Goal: Task Accomplishment & Management: Manage account settings

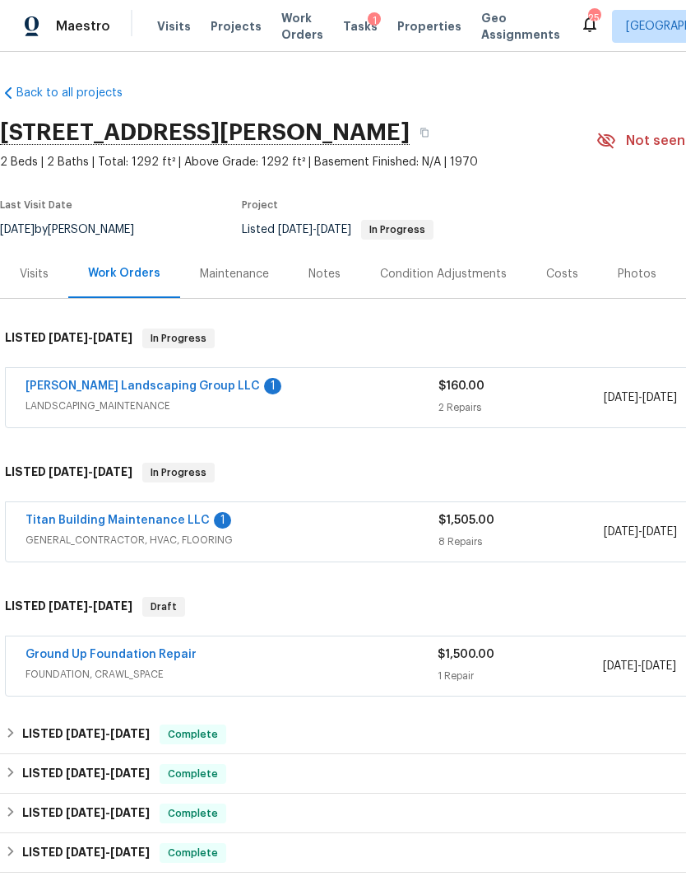
click at [132, 520] on link "Titan Building Maintenance LLC" at bounding box center [118, 520] width 184 height 12
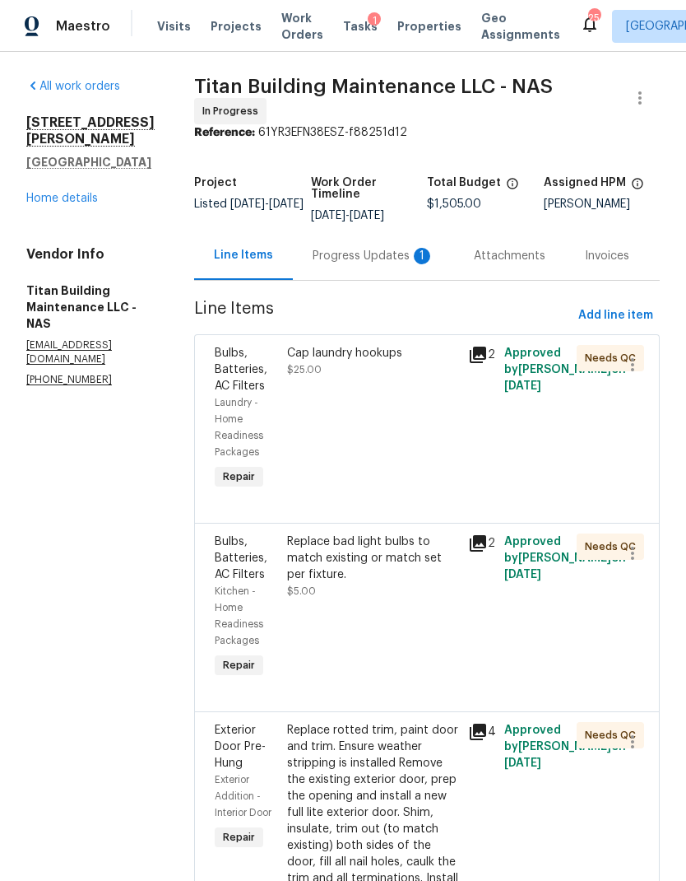
click at [329, 268] on div "Progress Updates 1" at bounding box center [373, 255] width 161 height 49
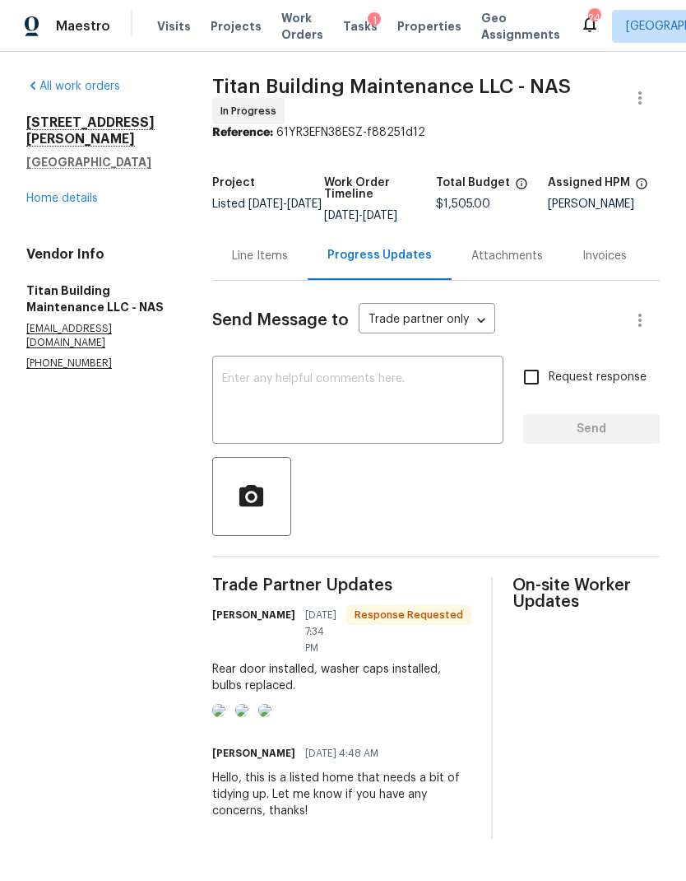
click at [226, 717] on img at bounding box center [218, 710] width 13 height 13
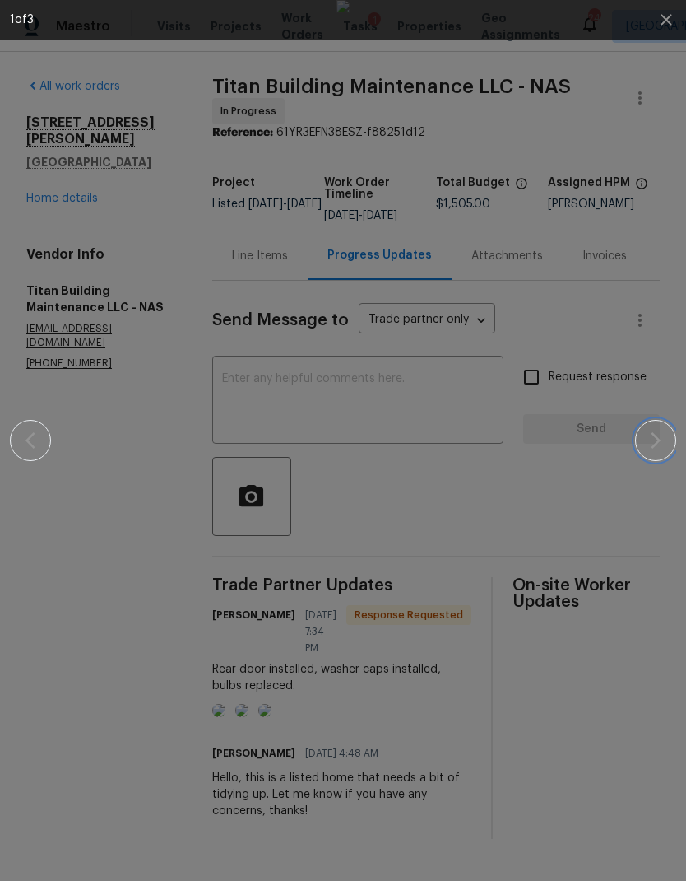
click at [658, 441] on icon "button" at bounding box center [656, 440] width 10 height 16
click at [650, 443] on icon "button" at bounding box center [656, 440] width 20 height 20
click at [653, 443] on icon "button" at bounding box center [656, 440] width 20 height 20
click at [650, 449] on icon "button" at bounding box center [656, 440] width 20 height 20
click at [664, 16] on icon "button" at bounding box center [666, 19] width 11 height 11
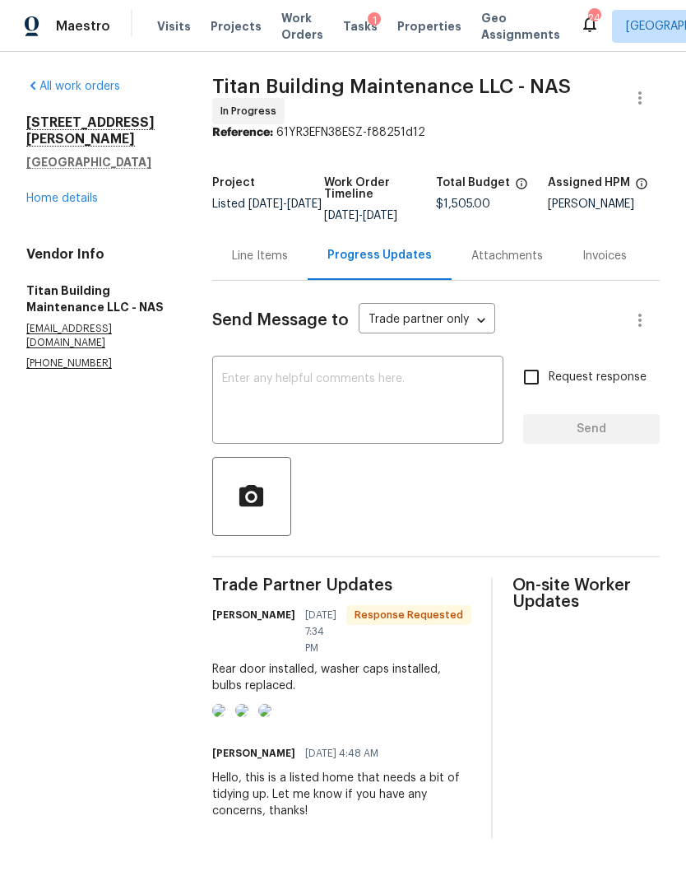
click at [268, 280] on div "Line Items" at bounding box center [259, 255] width 95 height 49
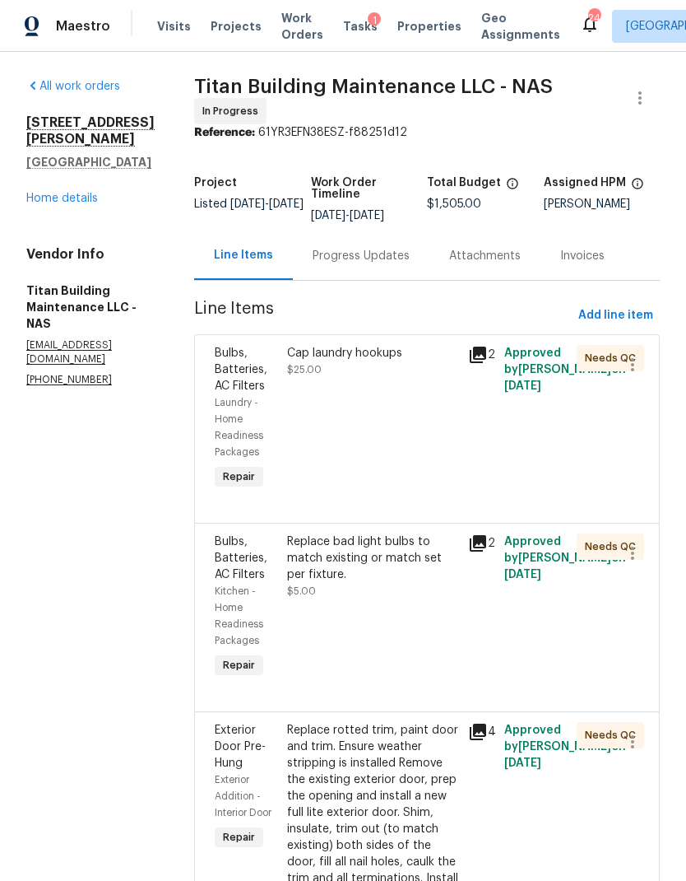
click at [346, 260] on div "Progress Updates" at bounding box center [361, 255] width 137 height 49
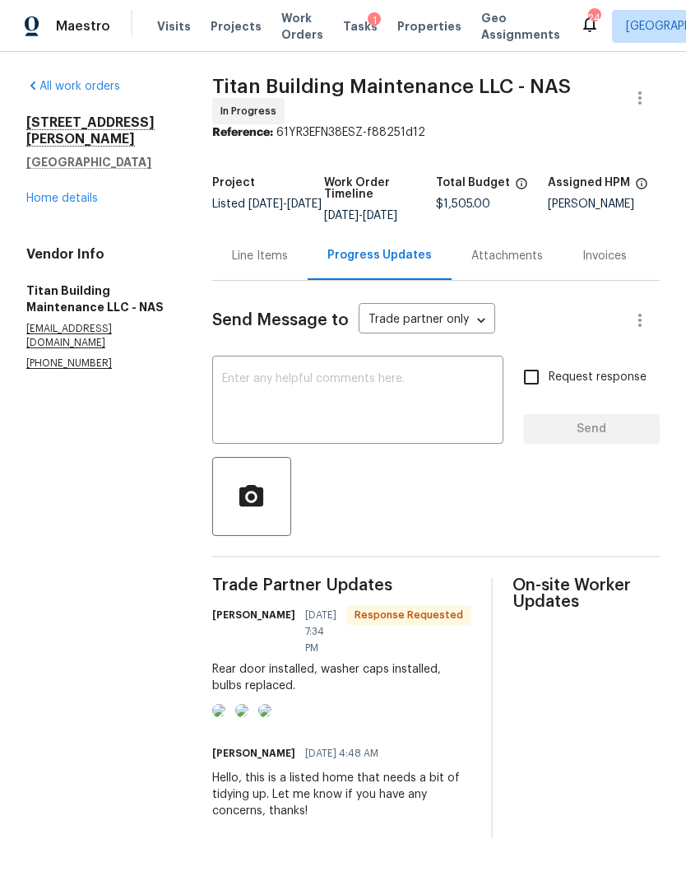
click at [369, 430] on textarea at bounding box center [358, 402] width 272 height 58
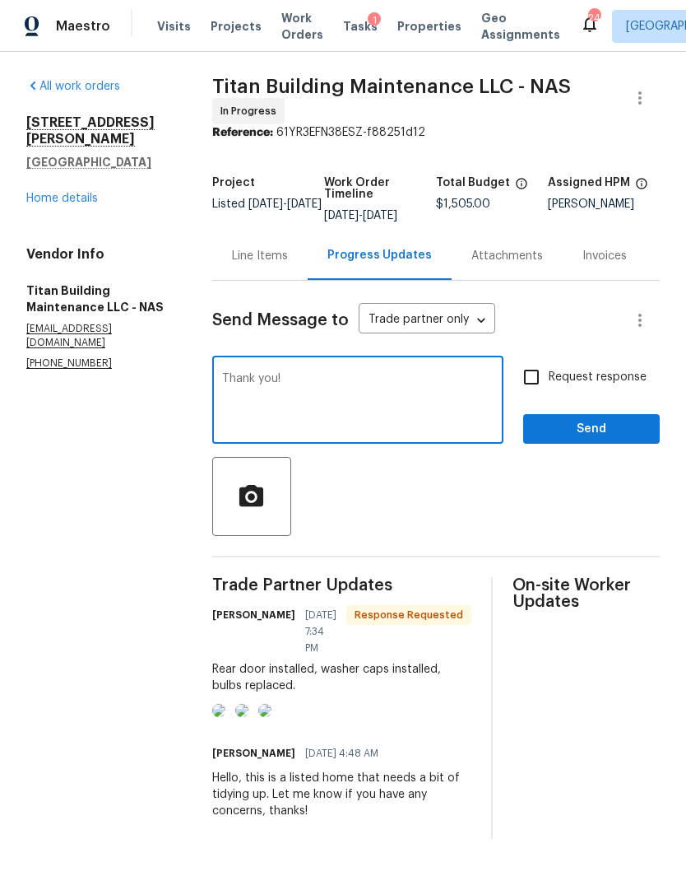
type textarea "Thank you!"
click at [532, 394] on input "Request response" at bounding box center [531, 377] width 35 height 35
checkbox input "true"
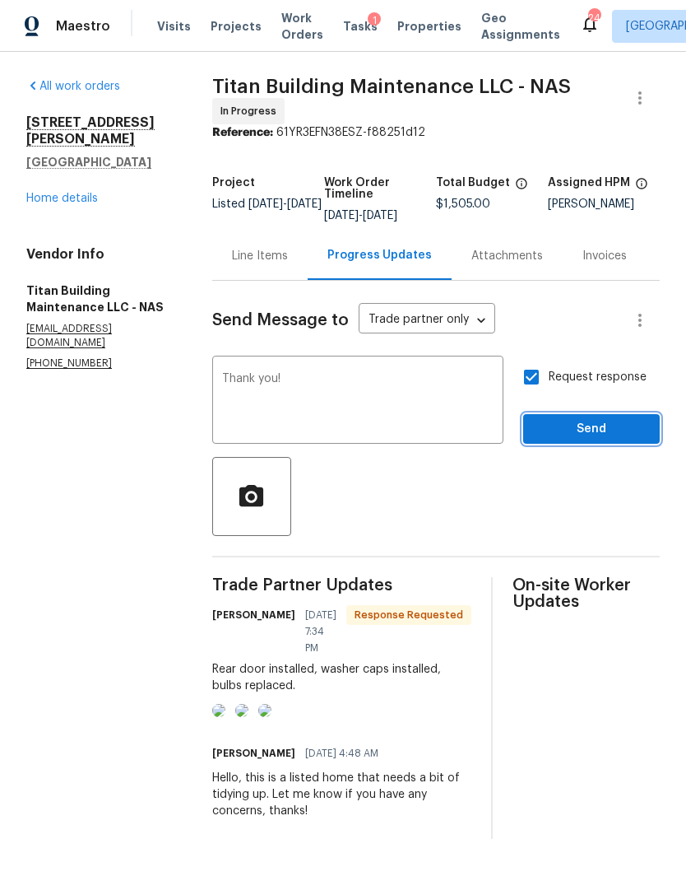
click at [581, 444] on button "Send" at bounding box center [591, 429] width 137 height 30
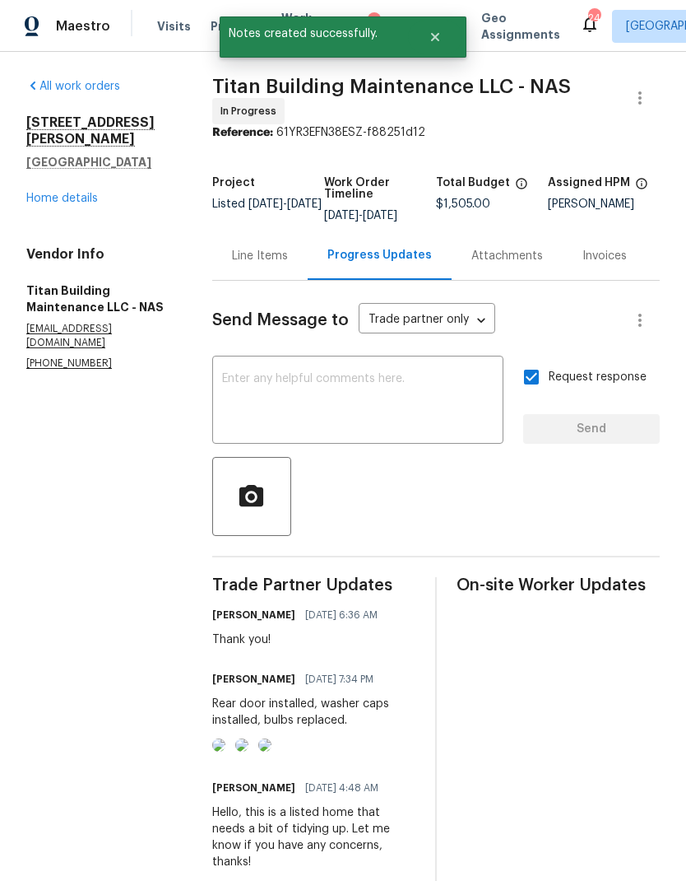
click at [78, 193] on link "Home details" at bounding box center [62, 199] width 72 height 12
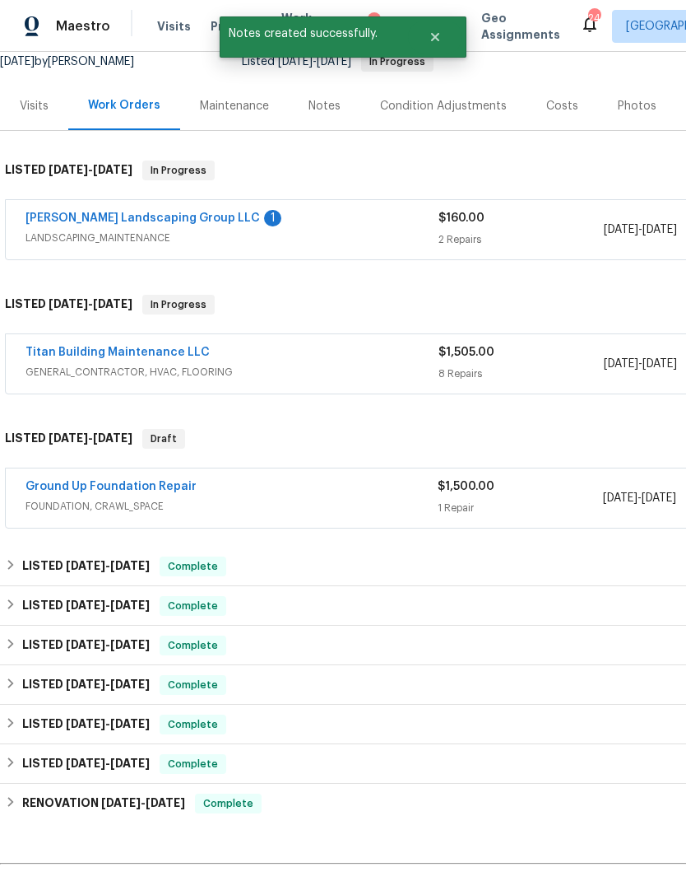
scroll to position [171, 0]
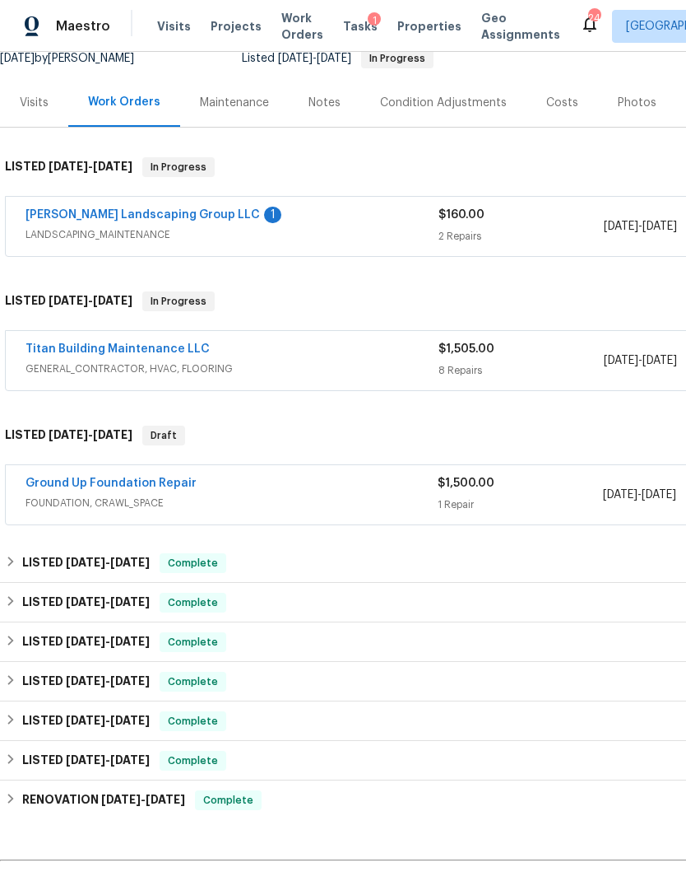
click at [124, 484] on link "Ground Up Foundation Repair" at bounding box center [111, 483] width 171 height 12
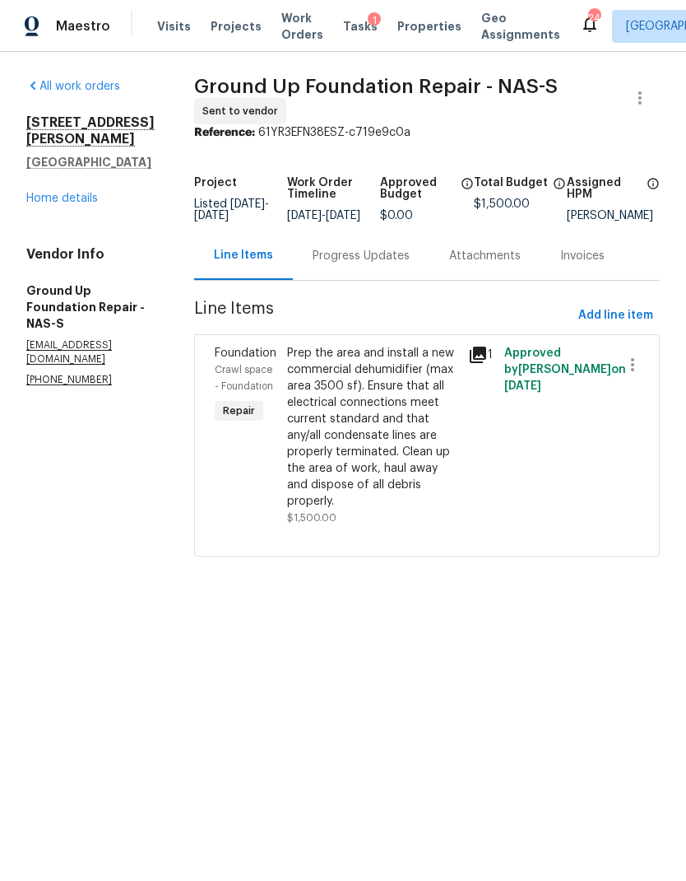
click at [309, 276] on div "Progress Updates" at bounding box center [361, 255] width 137 height 49
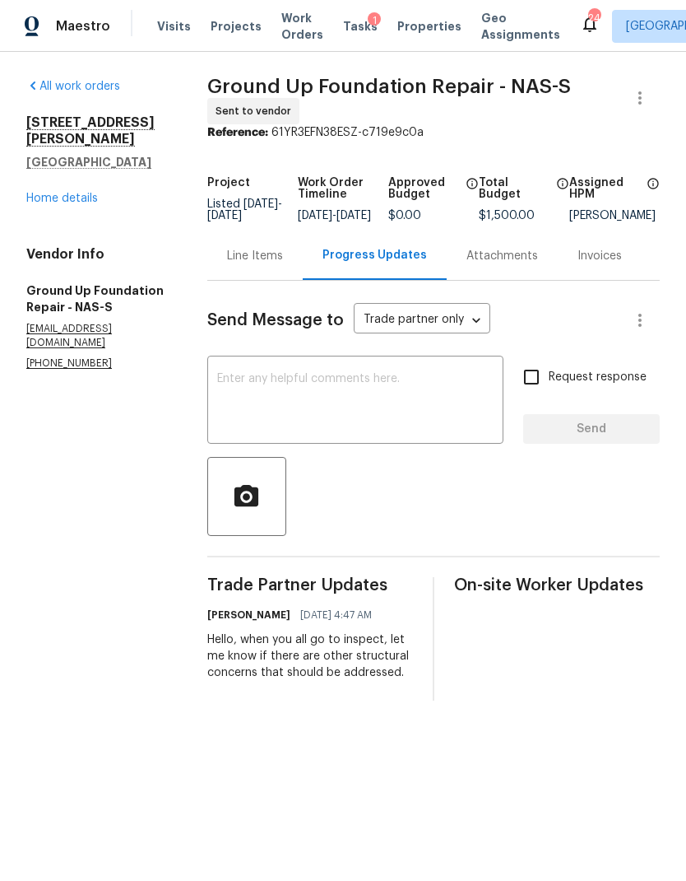
click at [338, 430] on textarea at bounding box center [355, 402] width 277 height 58
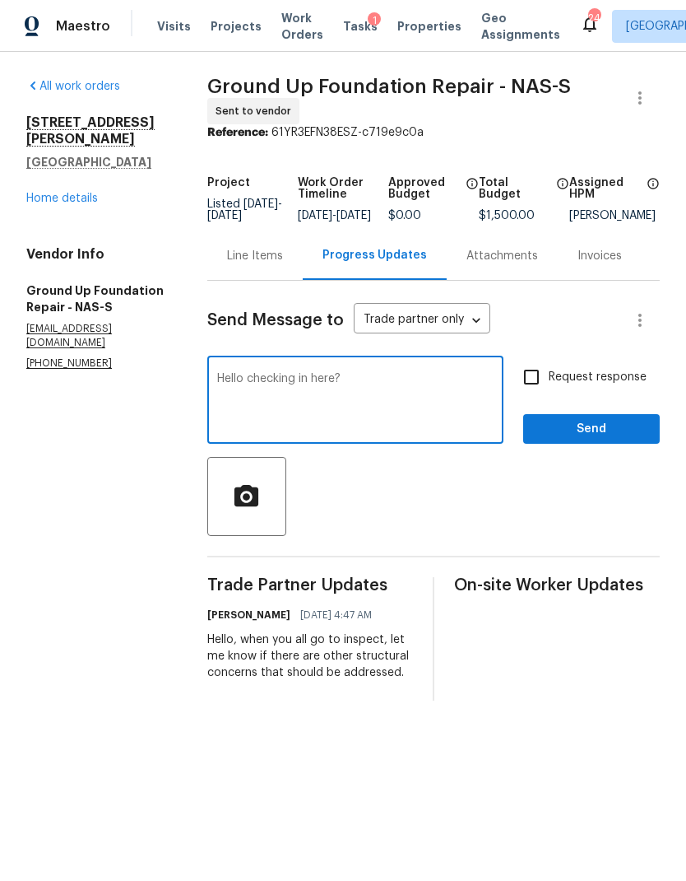
type textarea "Hello checking in here?"
click at [534, 394] on input "Request response" at bounding box center [531, 377] width 35 height 35
checkbox input "true"
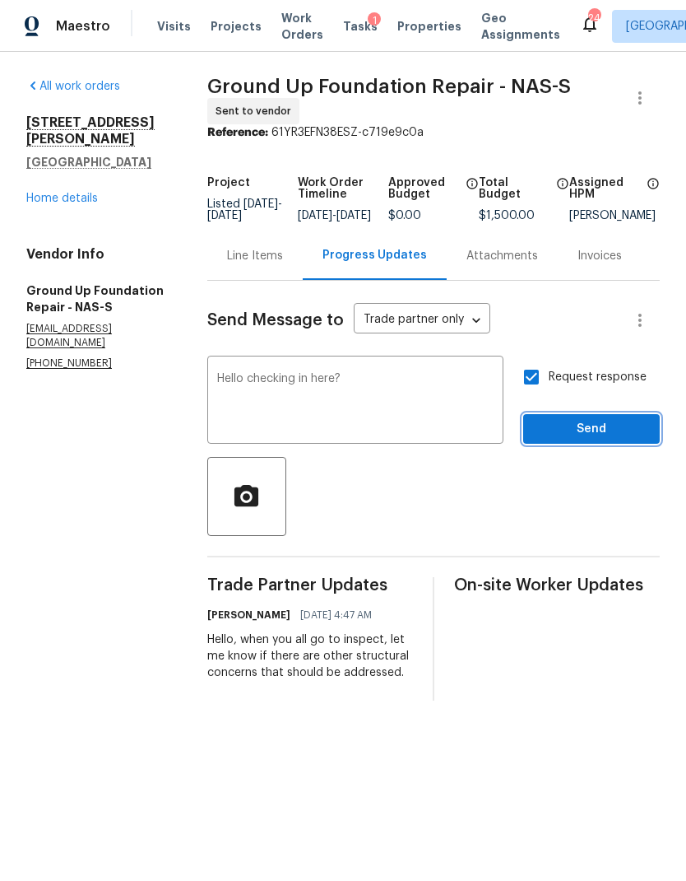
click at [588, 440] on span "Send" at bounding box center [592, 429] width 110 height 21
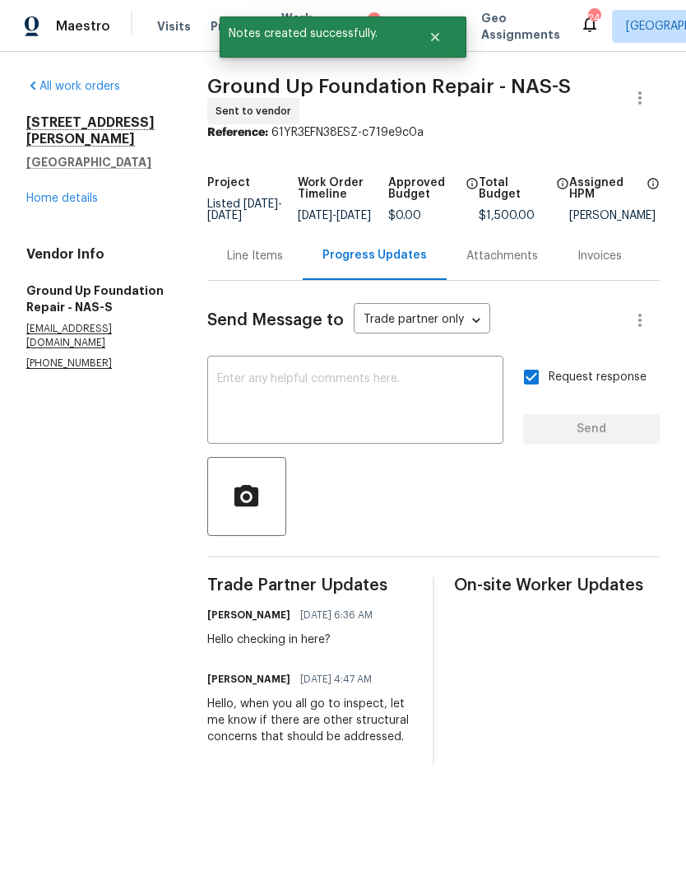
click at [65, 193] on link "Home details" at bounding box center [62, 199] width 72 height 12
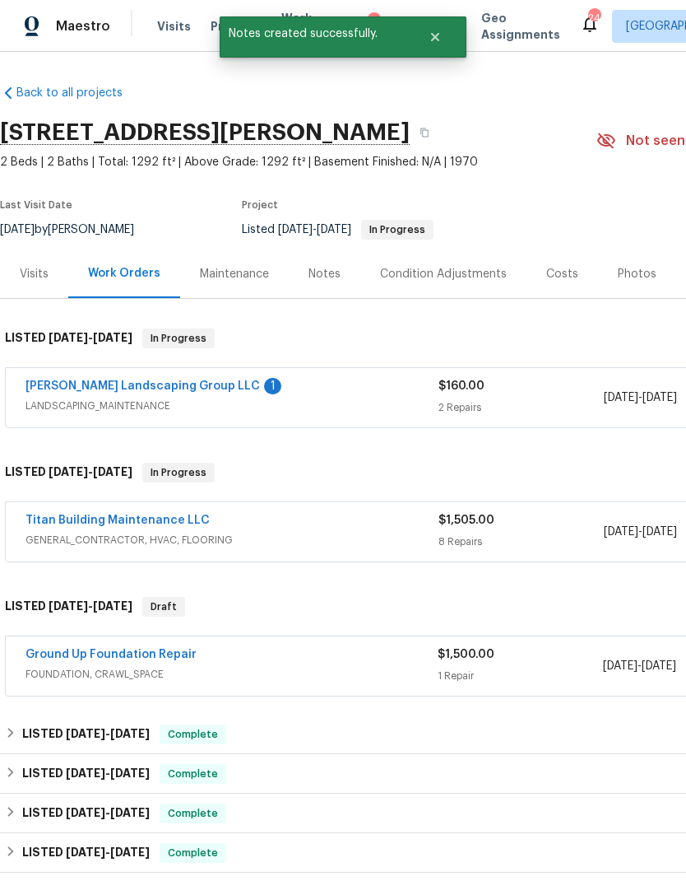
click at [147, 381] on link "[PERSON_NAME] Landscaping Group LLC" at bounding box center [143, 386] width 235 height 12
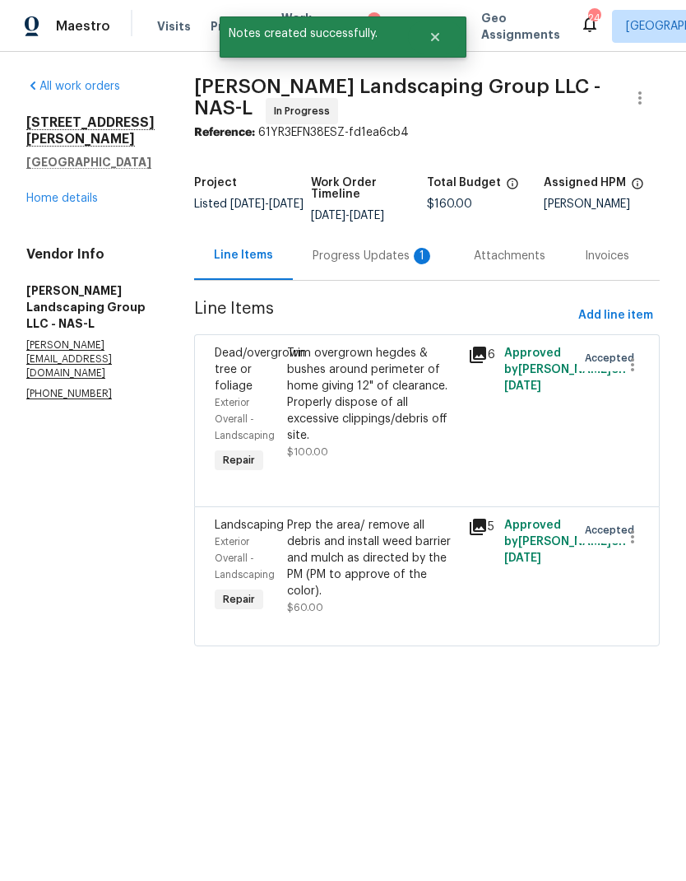
click at [390, 260] on div "Progress Updates 1" at bounding box center [374, 256] width 122 height 16
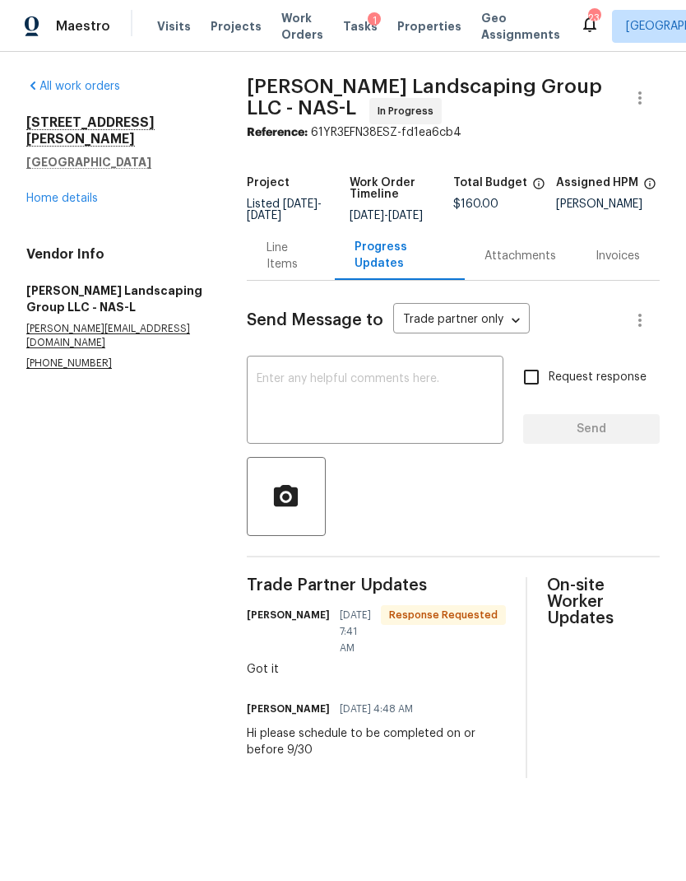
click at [69, 193] on link "Home details" at bounding box center [62, 199] width 72 height 12
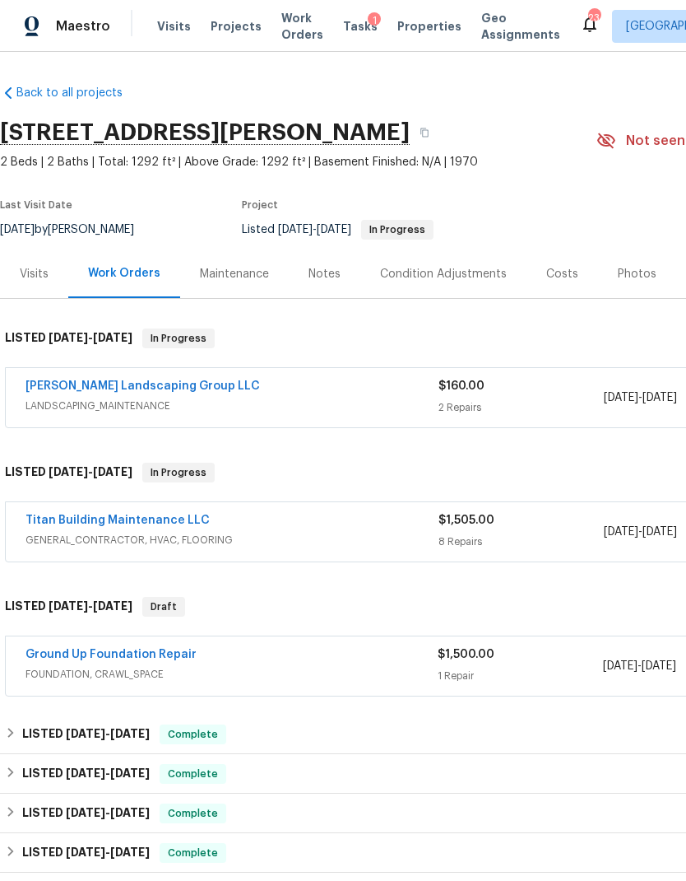
click at [315, 276] on div "Notes" at bounding box center [325, 274] width 32 height 16
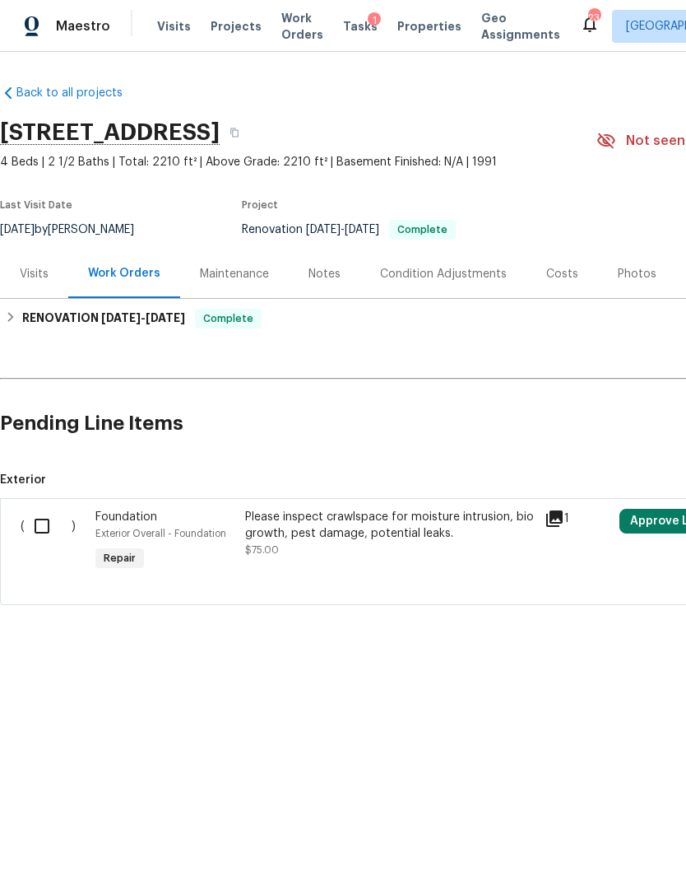
click at [649, 520] on button "Approve Line Item" at bounding box center [683, 521] width 126 height 25
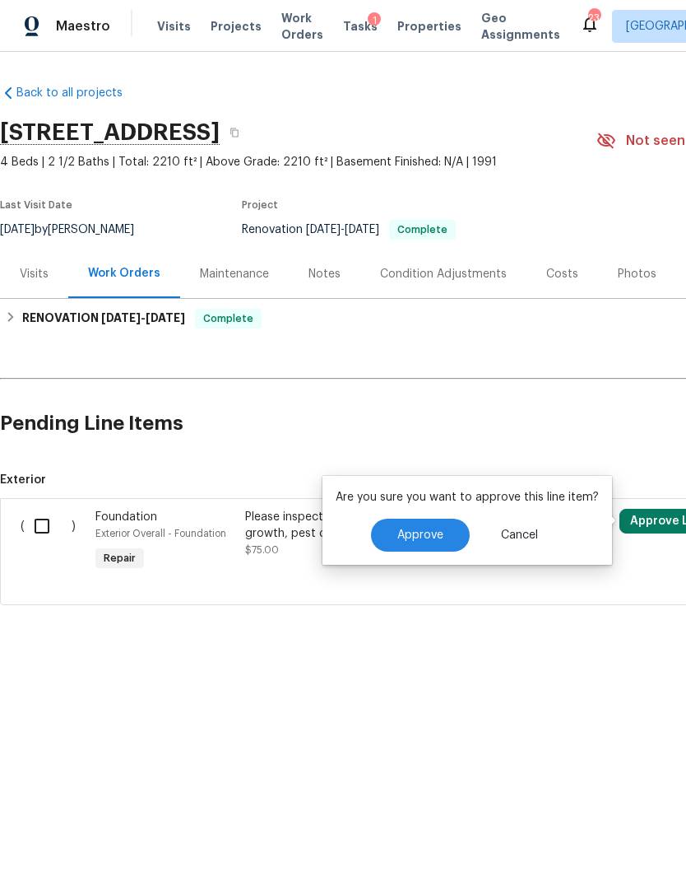
click at [431, 532] on span "Approve" at bounding box center [421, 535] width 46 height 12
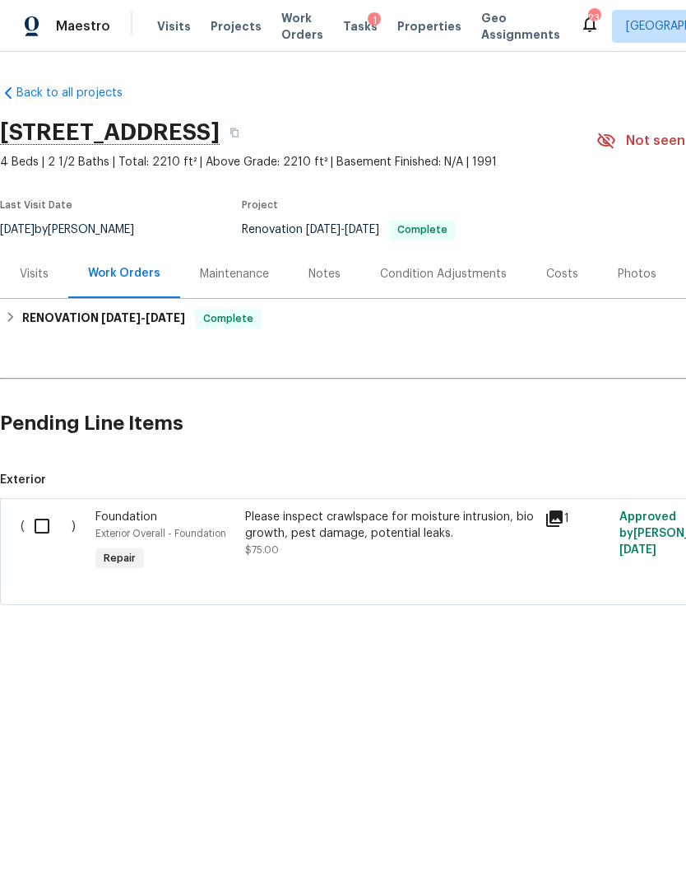
click at [49, 526] on input "checkbox" at bounding box center [48, 526] width 47 height 35
checkbox input "true"
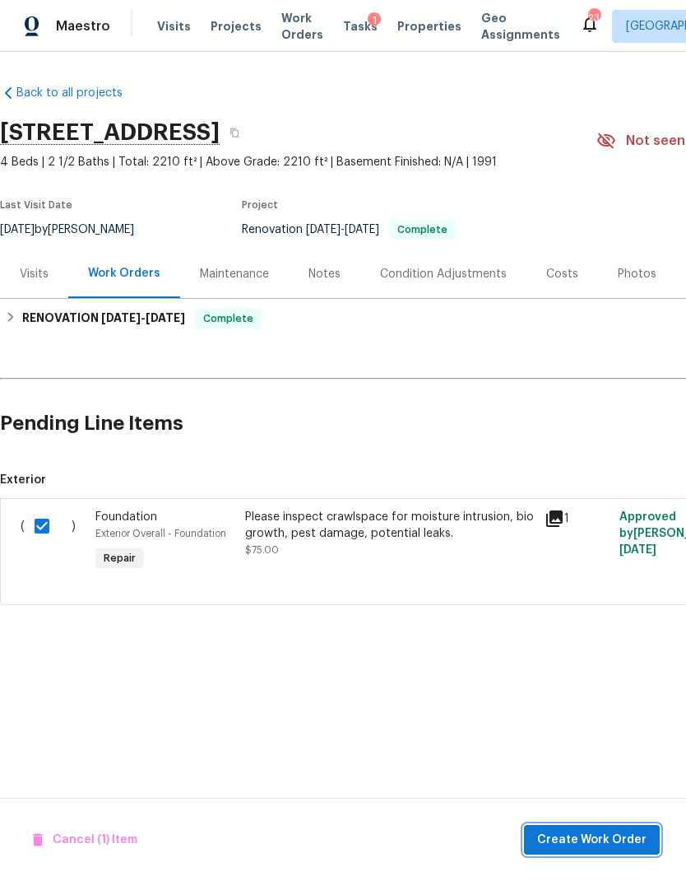
click at [606, 832] on span "Create Work Order" at bounding box center [591, 840] width 109 height 21
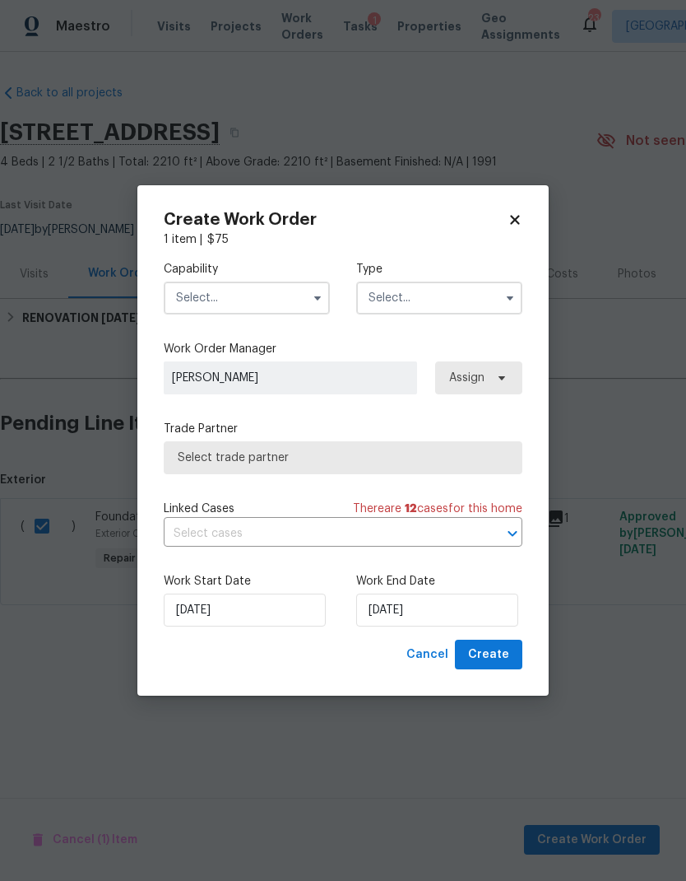
click at [264, 293] on input "text" at bounding box center [247, 298] width 166 height 33
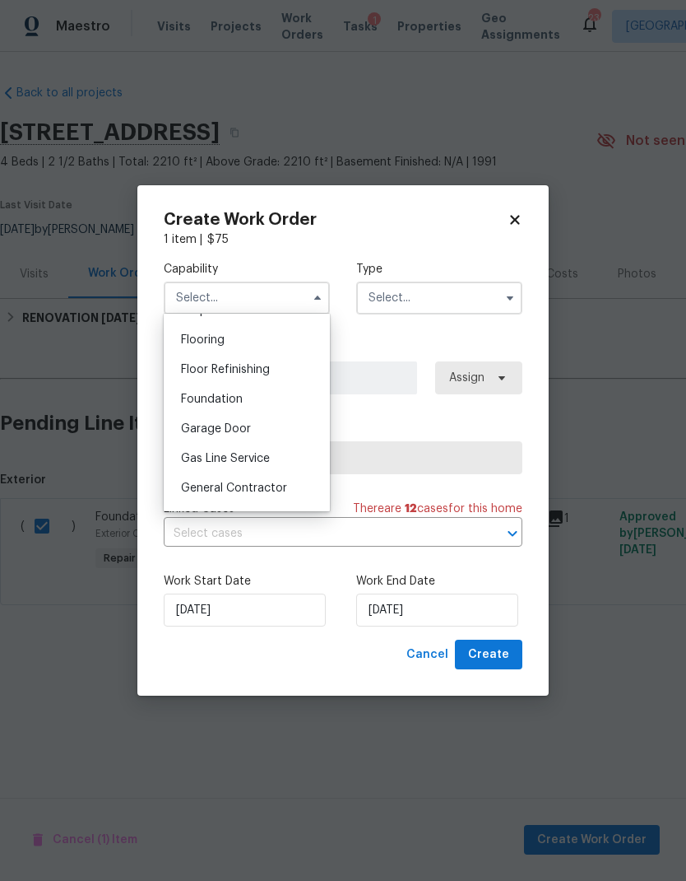
scroll to position [633, 0]
click at [231, 390] on div "Foundation" at bounding box center [247, 398] width 158 height 30
type input "Foundation"
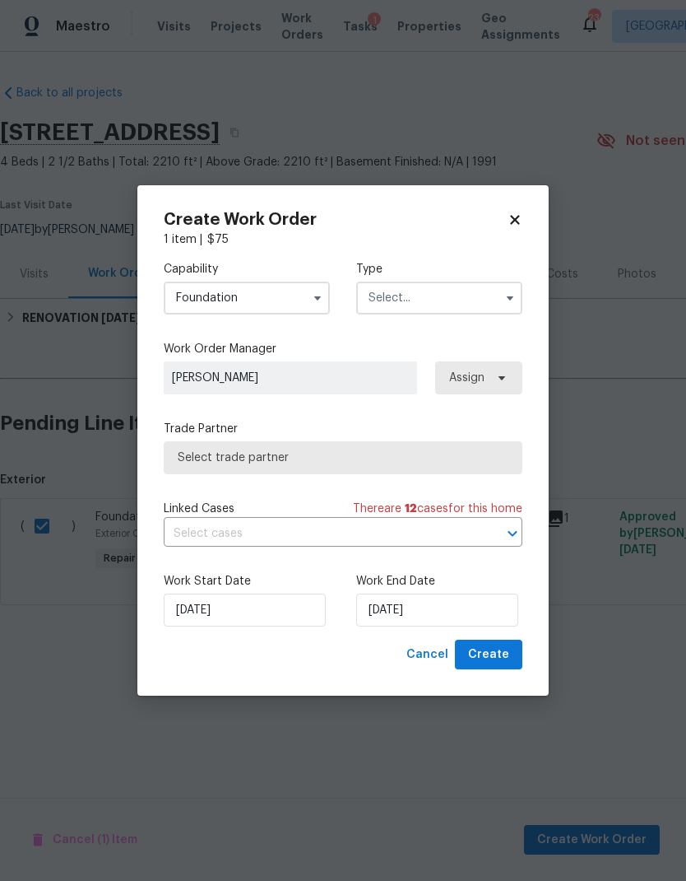
click at [438, 310] on input "text" at bounding box center [439, 298] width 166 height 33
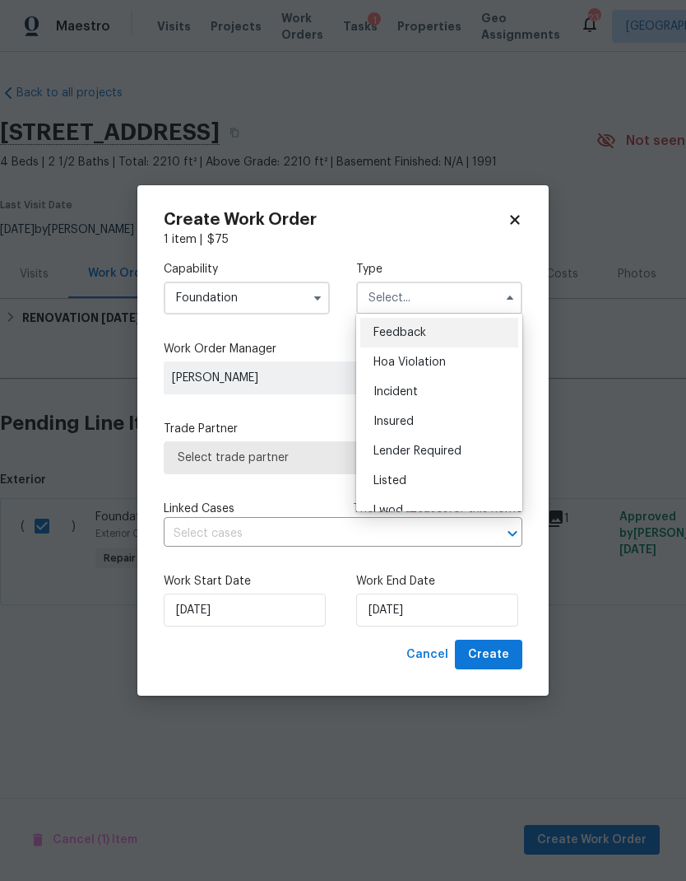
click at [416, 477] on div "Listed" at bounding box center [440, 481] width 158 height 30
type input "Listed"
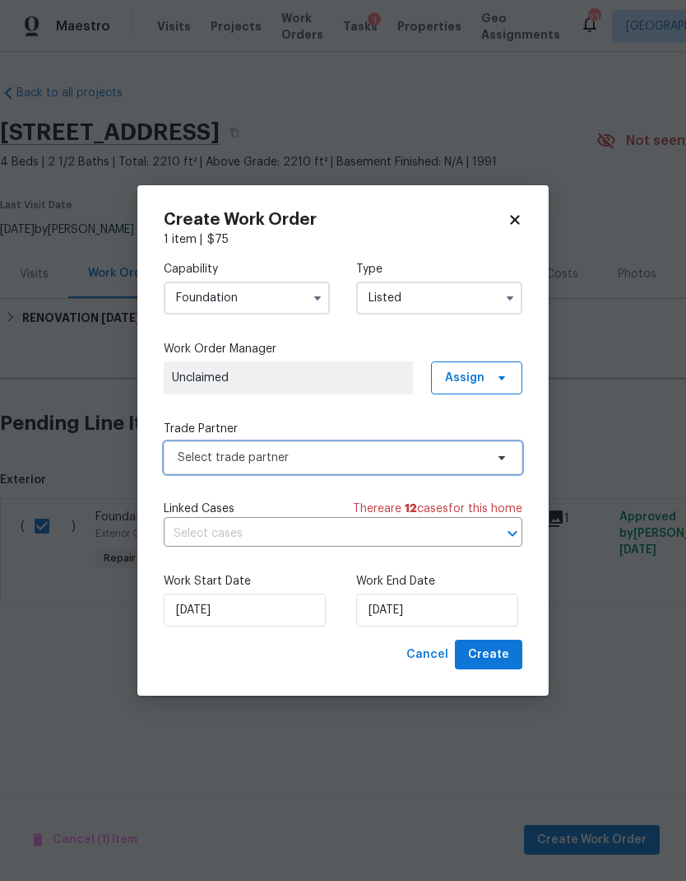
click at [405, 463] on span "Select trade partner" at bounding box center [331, 457] width 307 height 16
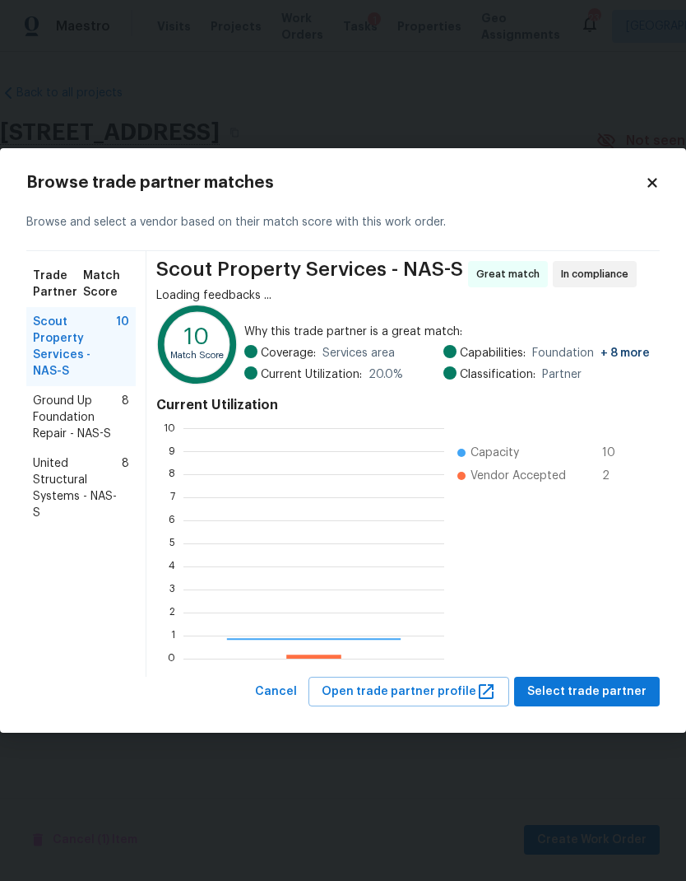
scroll to position [230, 261]
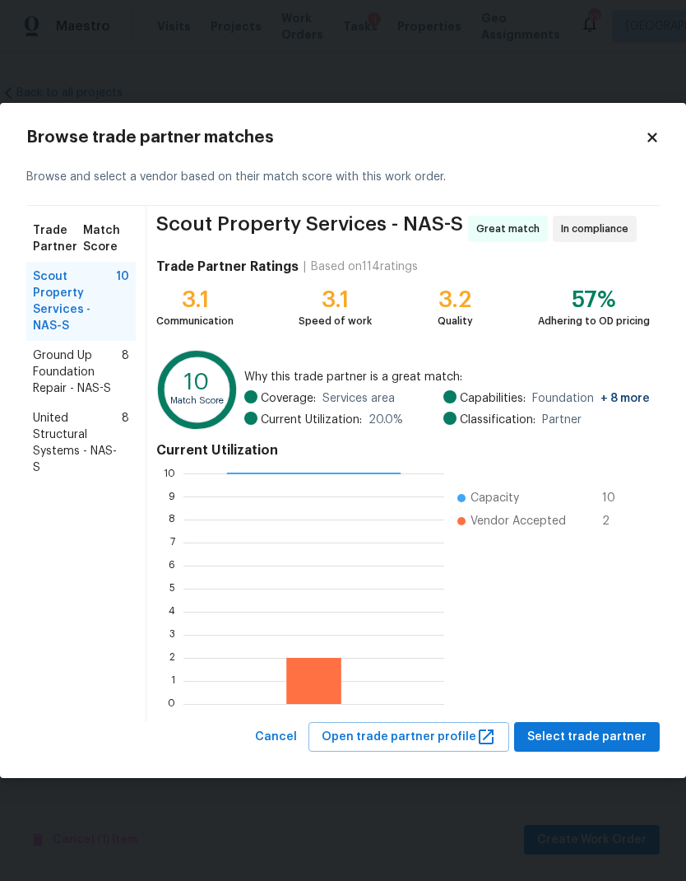
click at [80, 361] on span "Ground Up Foundation Repair - NAS-S" at bounding box center [77, 371] width 89 height 49
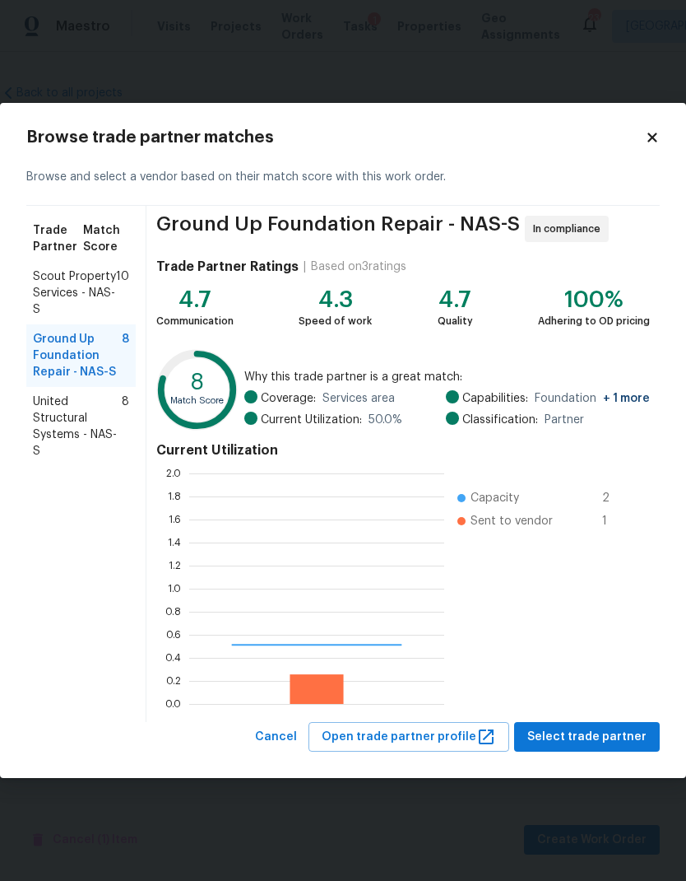
scroll to position [230, 255]
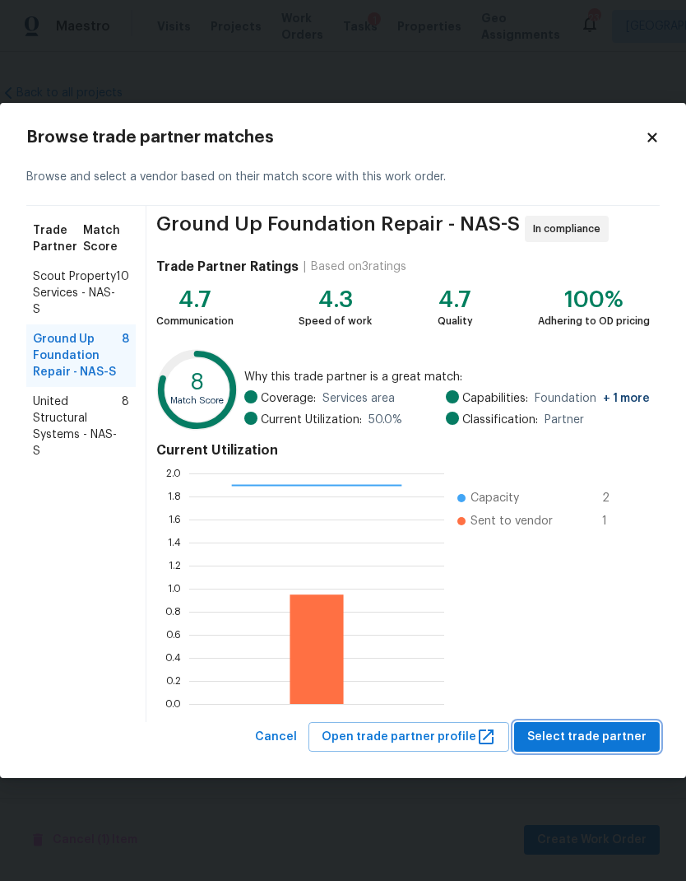
click at [582, 736] on span "Select trade partner" at bounding box center [587, 737] width 119 height 21
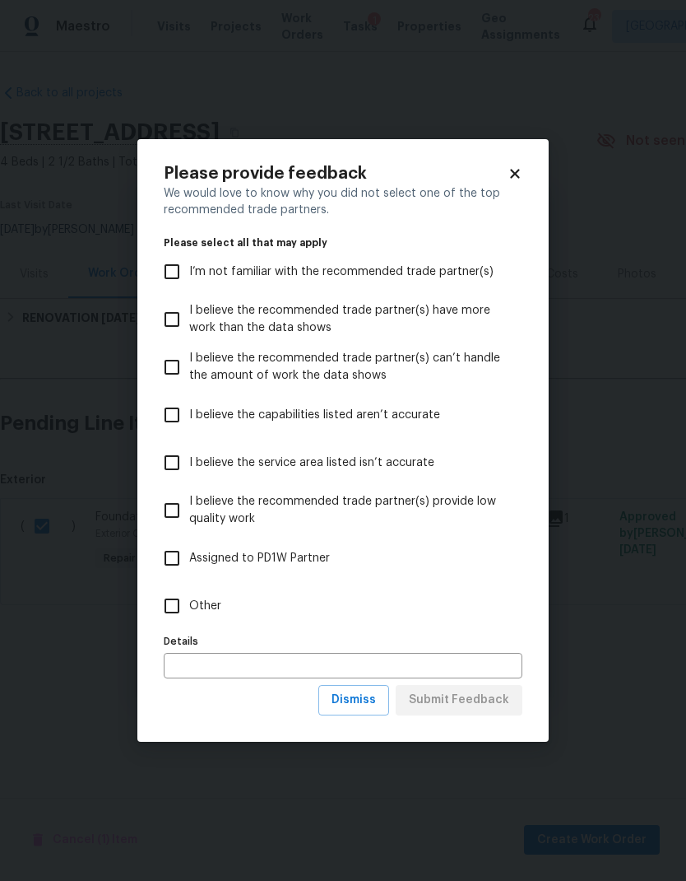
click at [188, 600] on input "Other" at bounding box center [172, 606] width 35 height 35
checkbox input "true"
click at [461, 707] on span "Submit Feedback" at bounding box center [459, 700] width 100 height 21
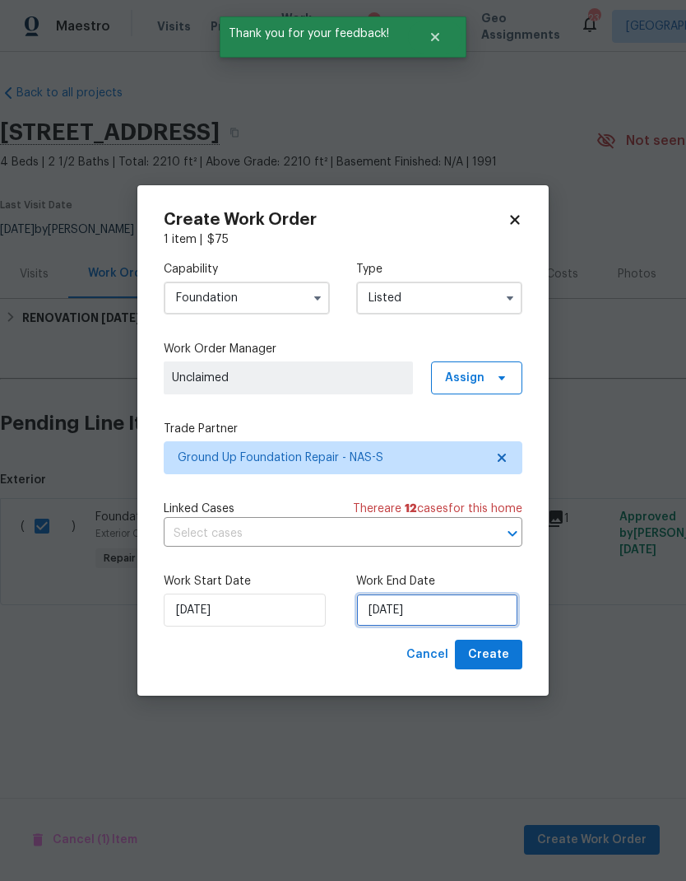
click at [447, 611] on input "[DATE]" at bounding box center [437, 609] width 162 height 33
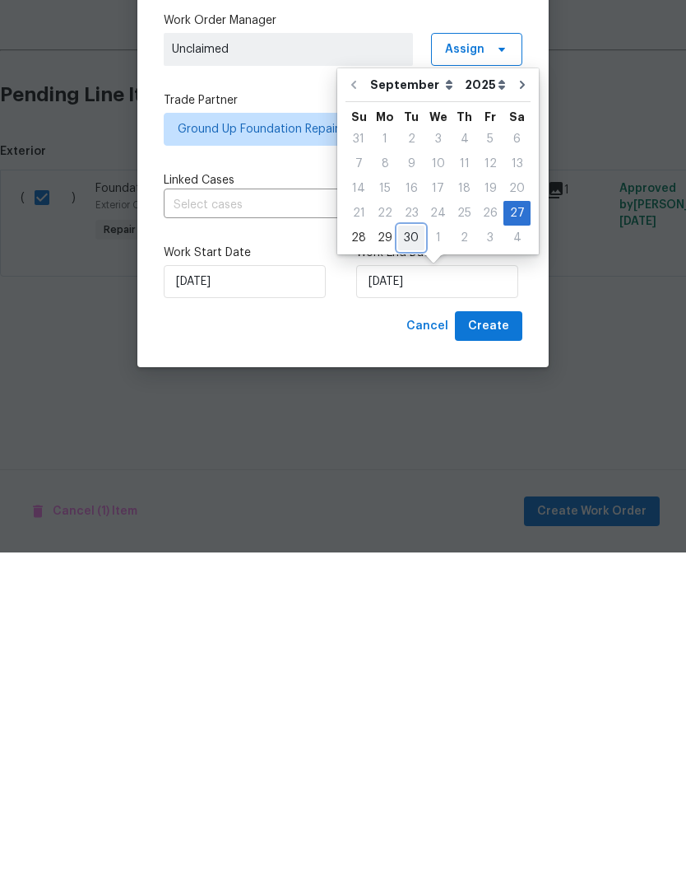
click at [411, 555] on div "30" at bounding box center [411, 566] width 26 height 23
type input "[DATE]"
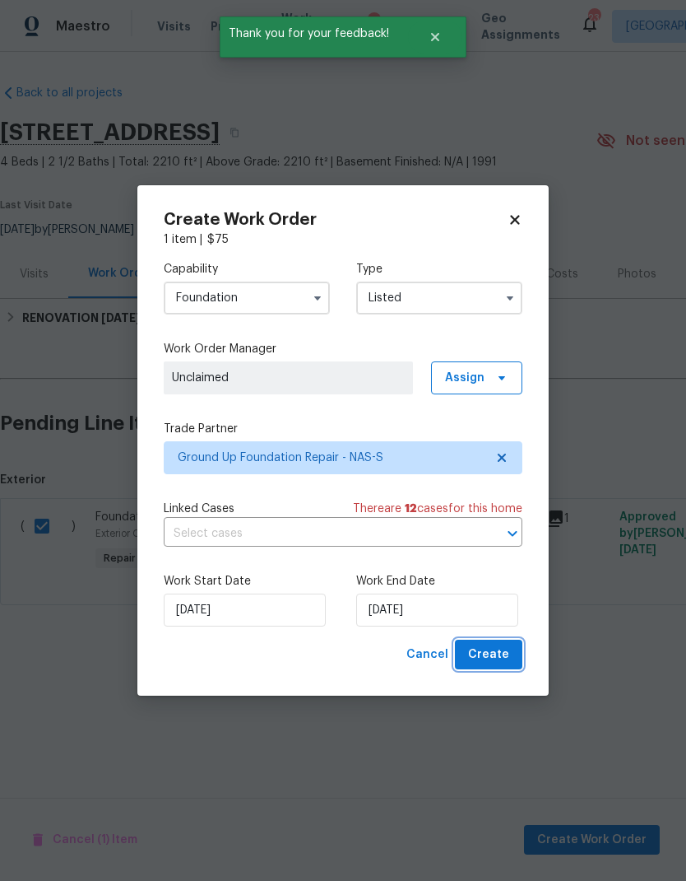
click at [486, 645] on span "Create" at bounding box center [488, 654] width 41 height 21
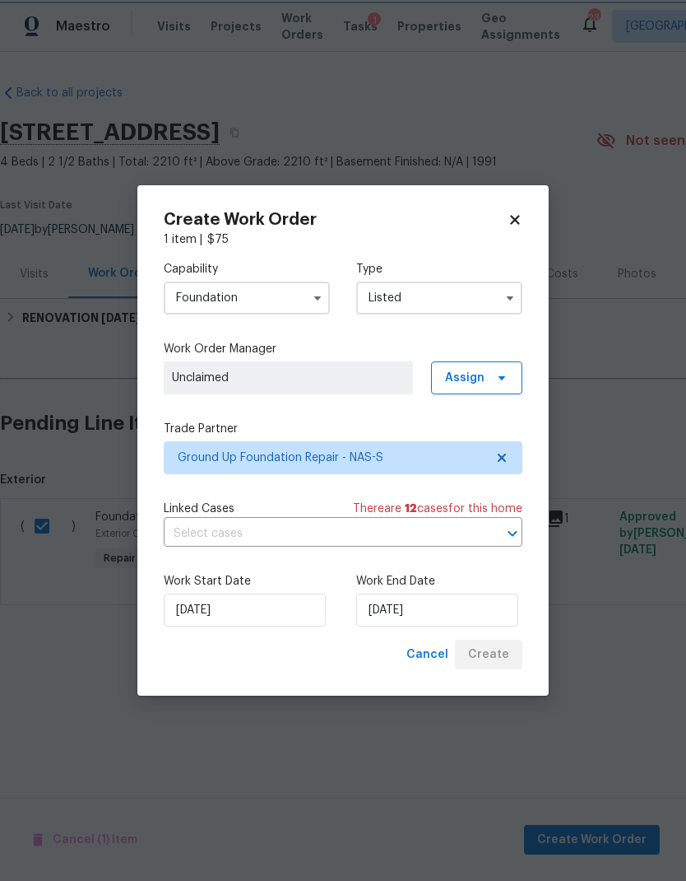
checkbox input "false"
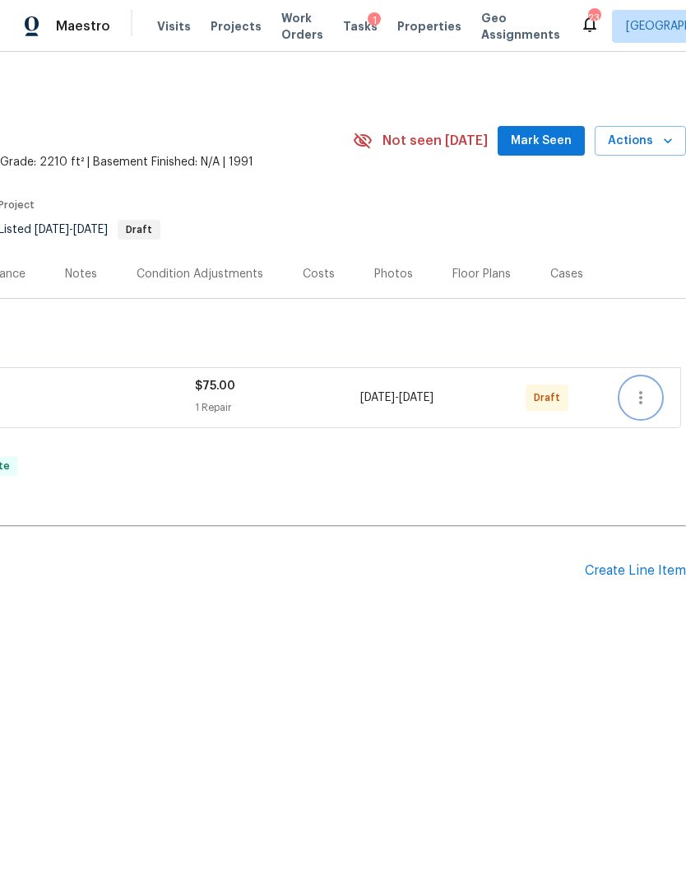
click at [635, 409] on button "button" at bounding box center [641, 398] width 40 height 40
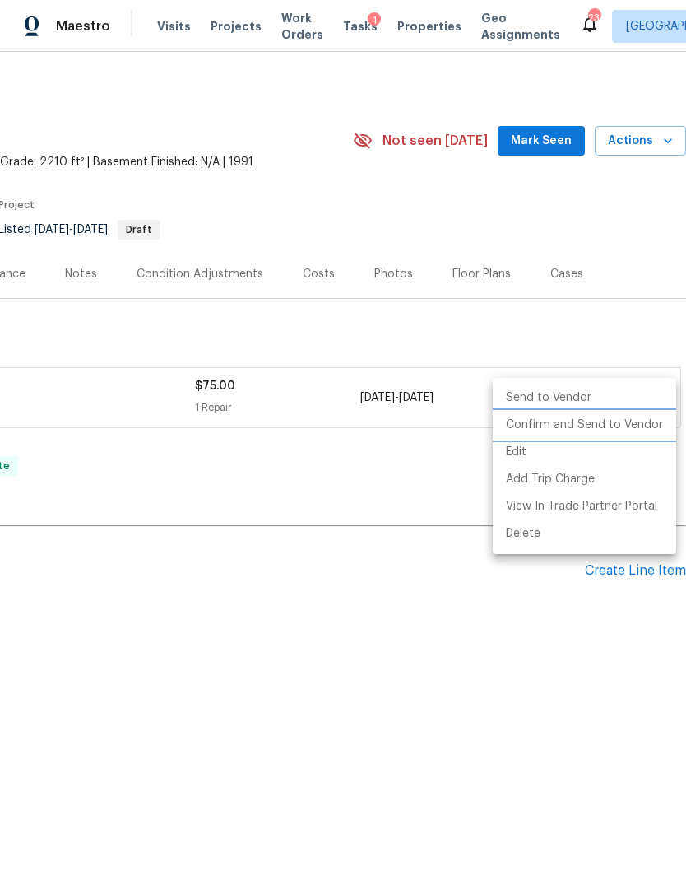
click at [621, 430] on li "Confirm and Send to Vendor" at bounding box center [585, 425] width 184 height 27
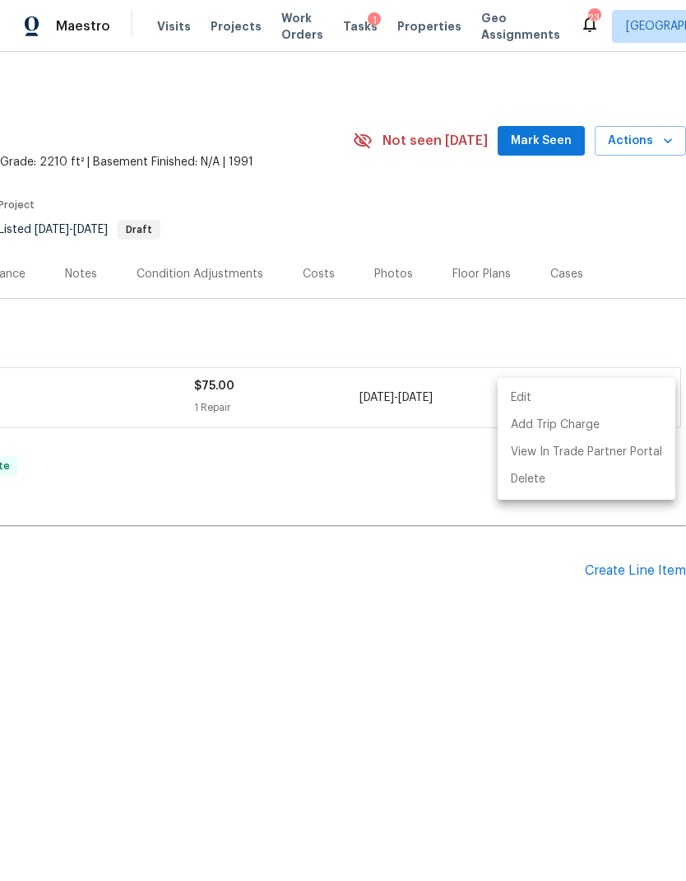
click at [280, 566] on div at bounding box center [343, 440] width 686 height 881
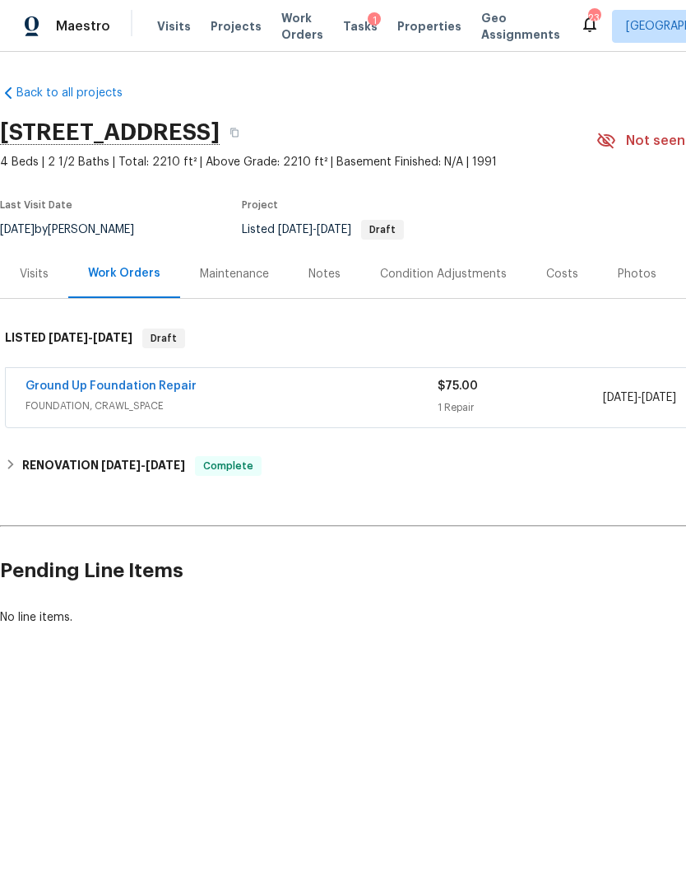
scroll to position [0, 0]
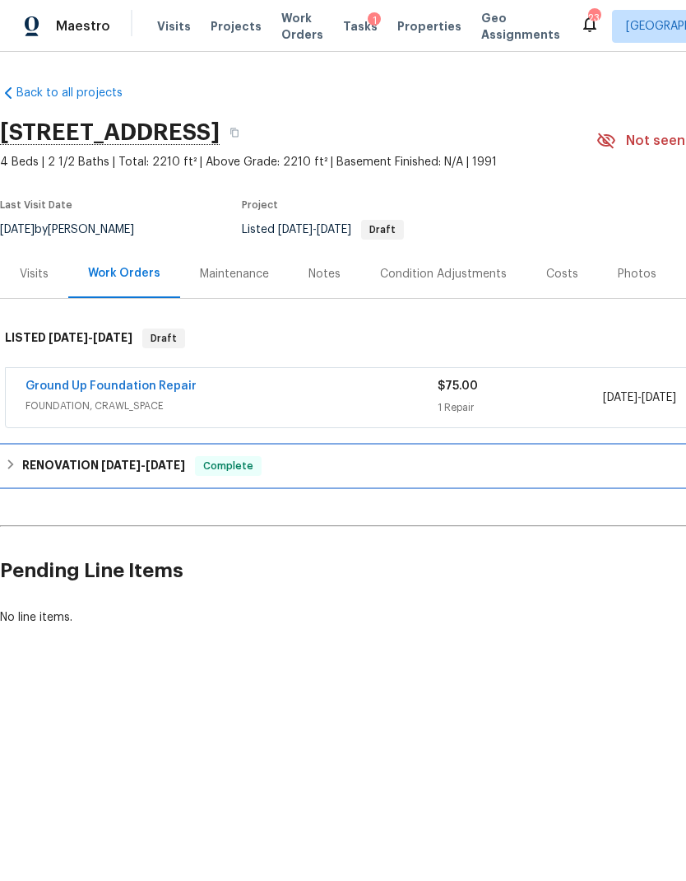
click at [167, 471] on h6 "RENOVATION [DATE] - [DATE]" at bounding box center [103, 466] width 163 height 20
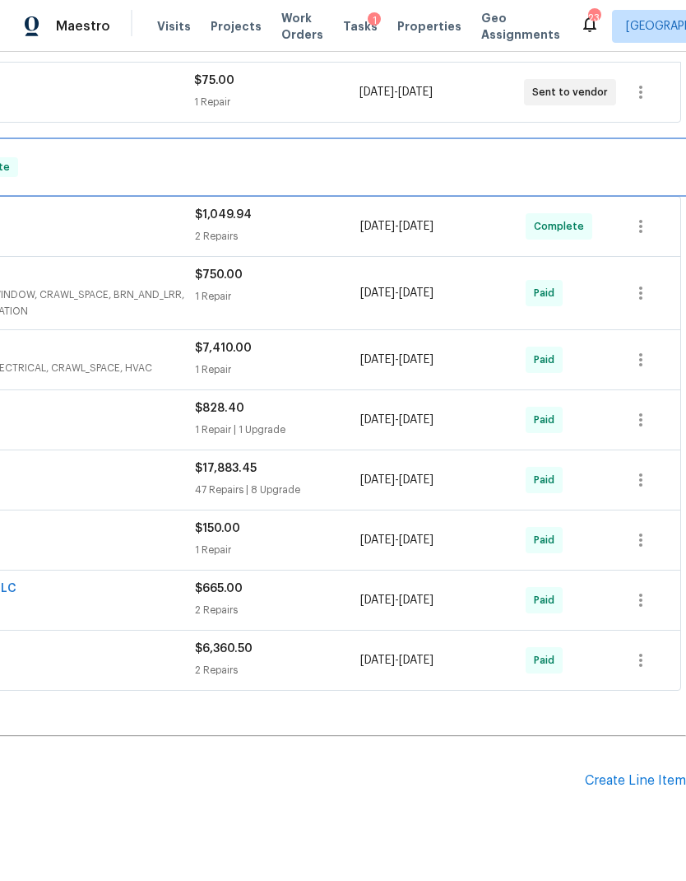
scroll to position [305, 244]
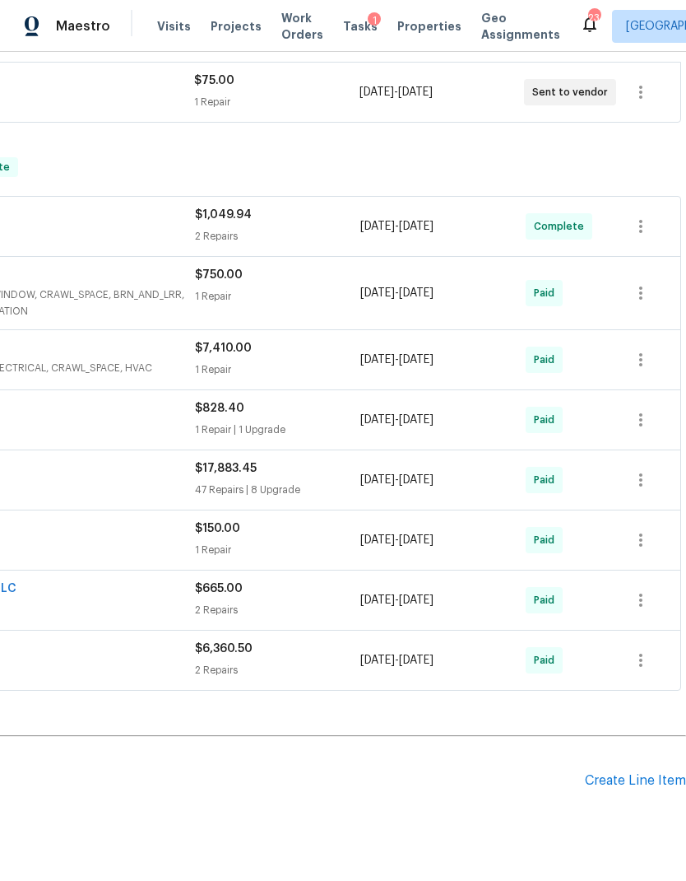
click at [640, 779] on div "Create Line Item" at bounding box center [635, 781] width 101 height 16
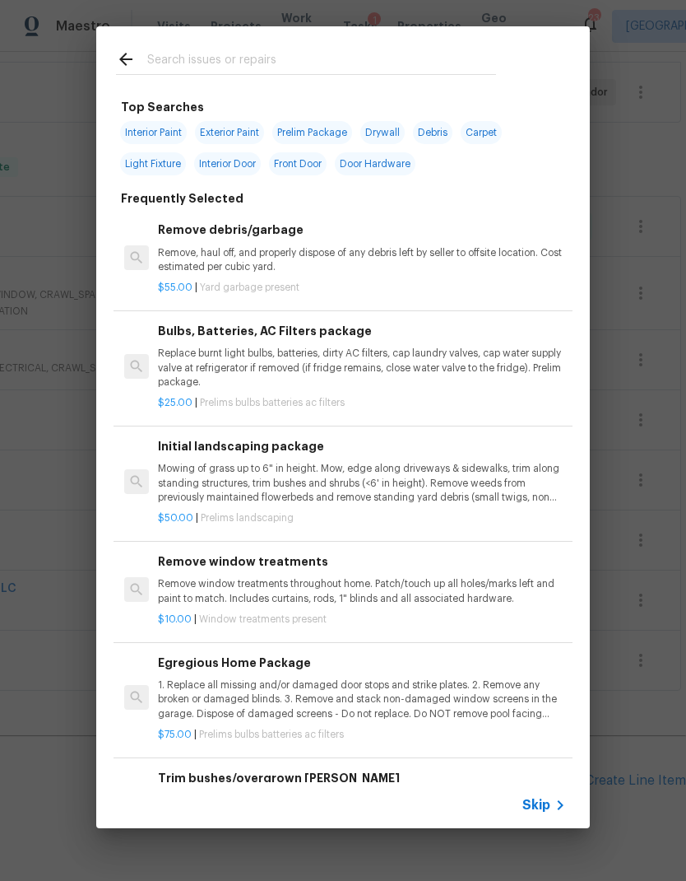
click at [542, 805] on span "Skip" at bounding box center [537, 805] width 28 height 16
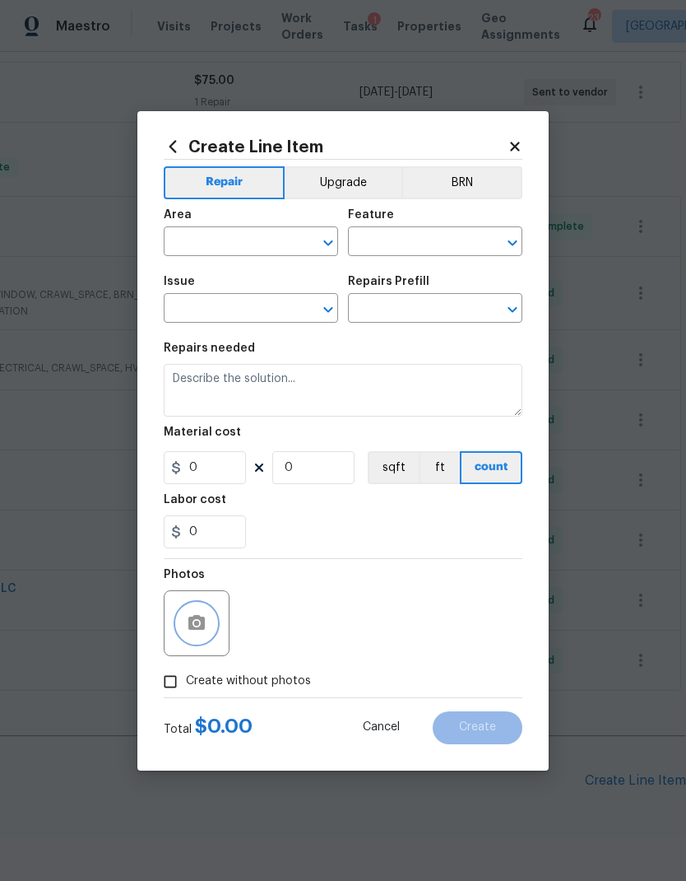
click at [202, 616] on icon "button" at bounding box center [197, 623] width 20 height 20
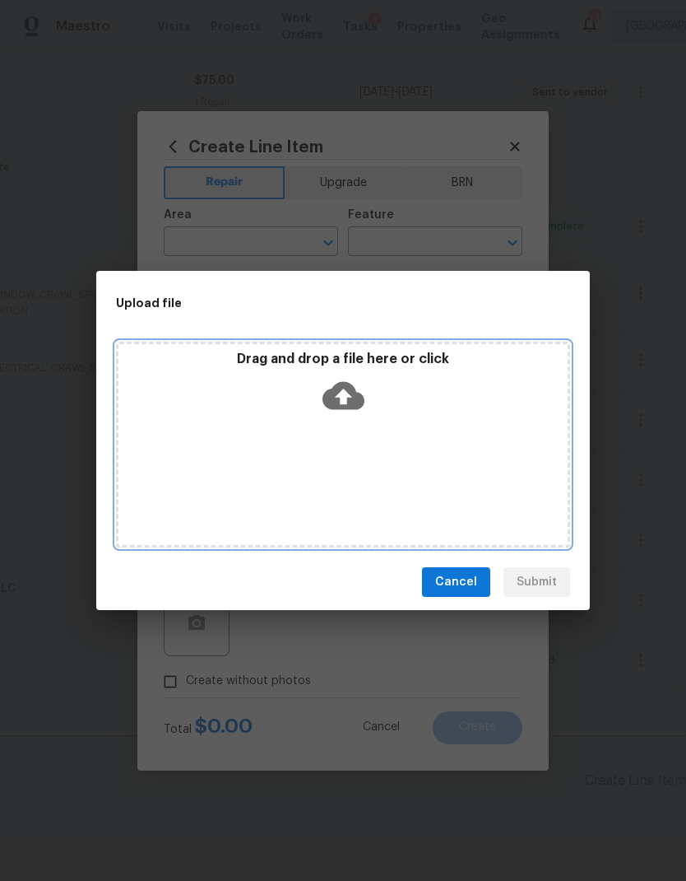
click at [353, 406] on icon at bounding box center [344, 396] width 42 height 28
